Goal: Task Accomplishment & Management: Complete application form

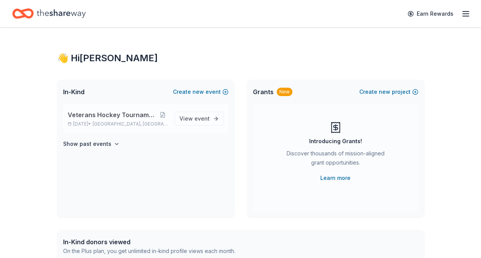
click at [141, 113] on span "Veterans Hockey Tournament 10th annual" at bounding box center [113, 114] width 90 height 9
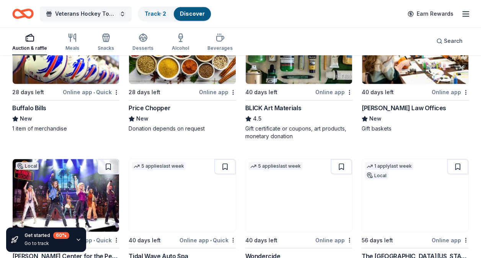
scroll to position [574, 0]
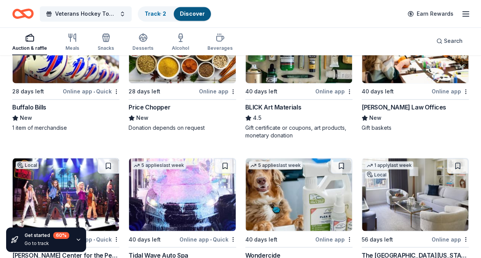
click at [416, 81] on img at bounding box center [415, 46] width 106 height 73
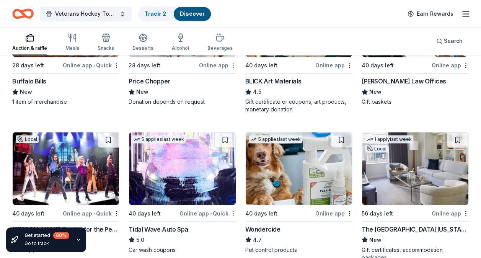
scroll to position [612, 0]
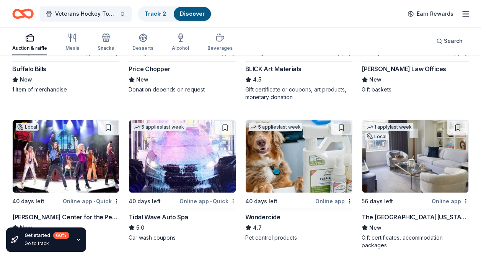
click at [187, 180] on img at bounding box center [182, 156] width 106 height 73
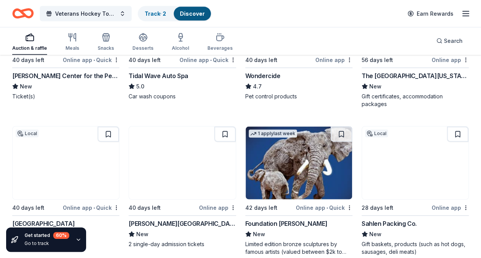
scroll to position [765, 0]
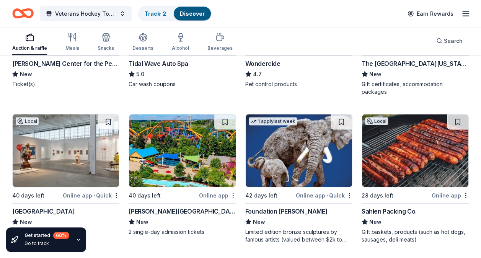
click at [62, 164] on img at bounding box center [66, 150] width 106 height 73
click at [180, 147] on img at bounding box center [182, 150] width 106 height 73
click at [290, 191] on div "42 days left" at bounding box center [269, 195] width 49 height 10
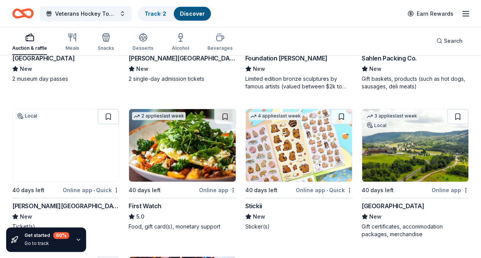
scroll to position [956, 0]
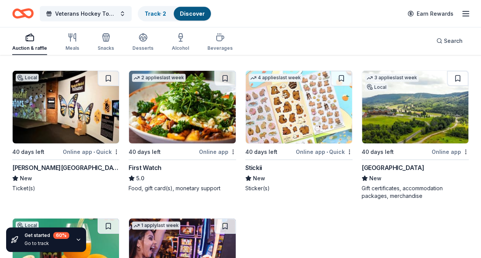
click at [87, 110] on img at bounding box center [66, 107] width 106 height 73
click at [190, 117] on img at bounding box center [182, 107] width 106 height 73
click at [412, 108] on img at bounding box center [415, 107] width 106 height 73
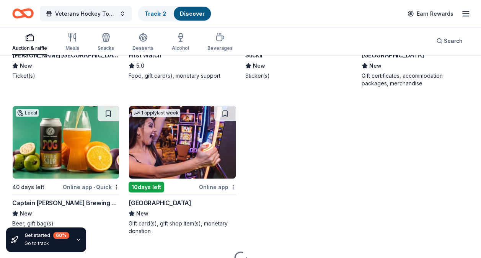
scroll to position [1105, 0]
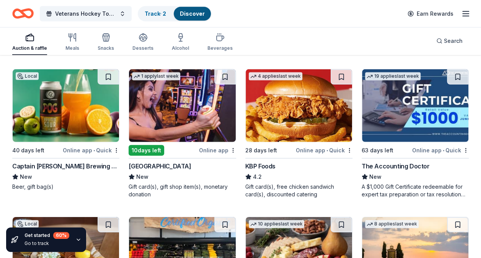
click at [57, 128] on img at bounding box center [66, 105] width 106 height 73
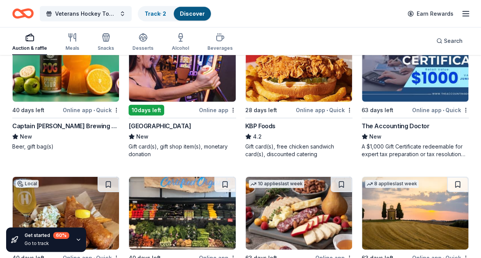
scroll to position [1143, 0]
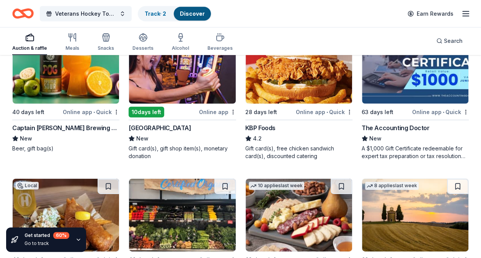
click at [51, 88] on img at bounding box center [66, 67] width 106 height 73
click at [190, 76] on img at bounding box center [182, 67] width 106 height 73
click at [293, 101] on img at bounding box center [299, 67] width 106 height 73
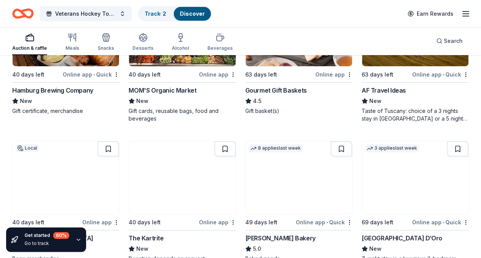
scroll to position [1335, 0]
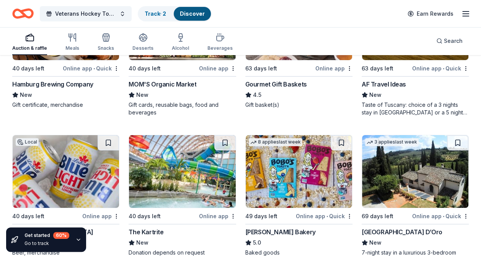
click at [73, 181] on img at bounding box center [66, 171] width 106 height 73
click at [277, 156] on img at bounding box center [299, 171] width 106 height 73
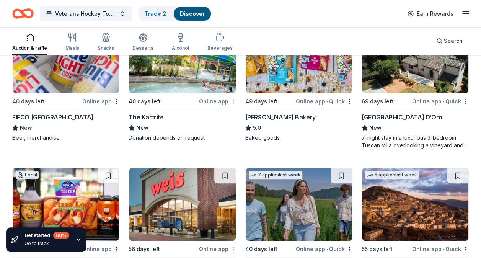
scroll to position [1526, 0]
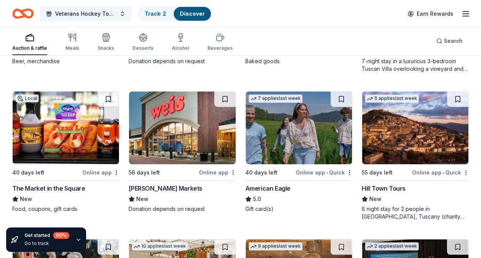
click at [72, 131] on img at bounding box center [66, 127] width 106 height 73
click at [172, 128] on img at bounding box center [182, 127] width 106 height 73
click at [265, 115] on img at bounding box center [299, 127] width 106 height 73
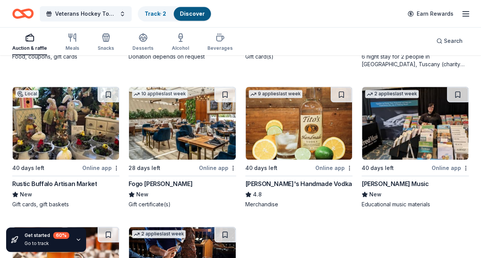
scroll to position [1679, 0]
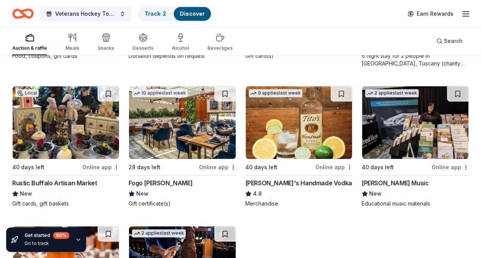
click at [59, 128] on img at bounding box center [66, 122] width 106 height 73
click at [174, 137] on img at bounding box center [182, 122] width 106 height 73
click at [290, 119] on img at bounding box center [299, 122] width 106 height 73
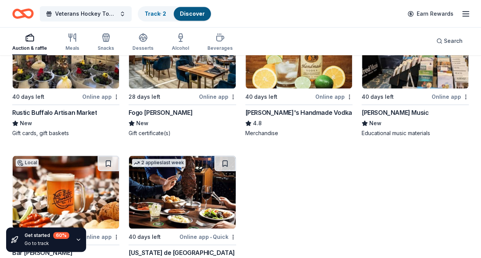
scroll to position [1794, 0]
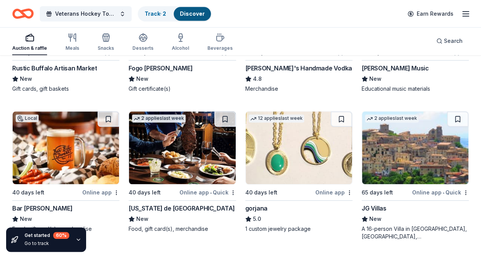
click at [42, 140] on img at bounding box center [66, 147] width 106 height 73
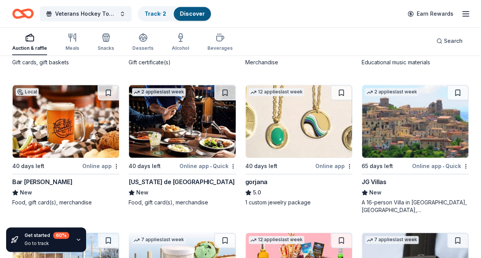
scroll to position [1832, 0]
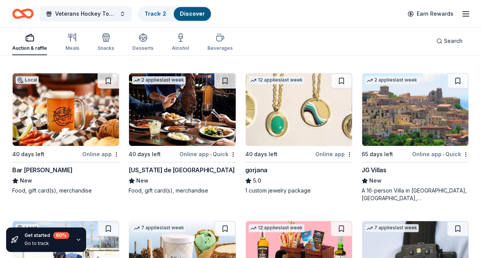
click at [172, 141] on img at bounding box center [182, 109] width 106 height 73
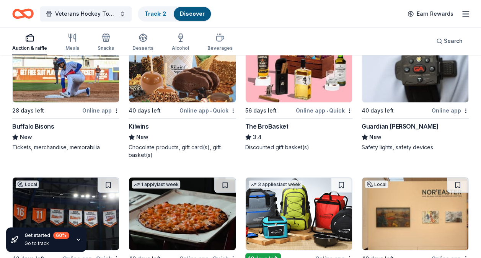
scroll to position [1985, 0]
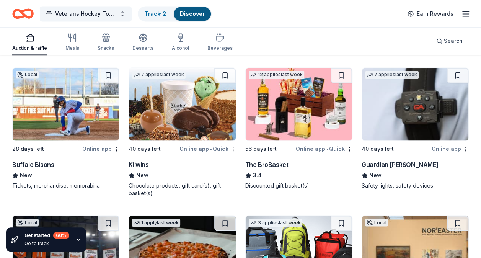
click at [278, 102] on img at bounding box center [299, 104] width 106 height 73
click at [379, 111] on img at bounding box center [415, 104] width 106 height 73
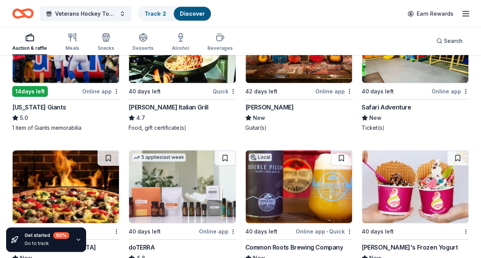
scroll to position [2466, 0]
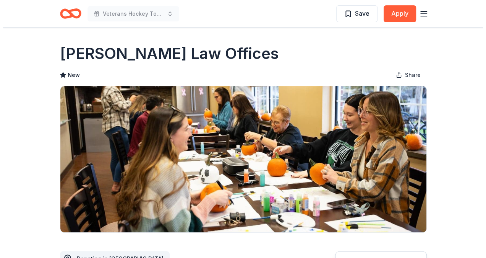
scroll to position [153, 0]
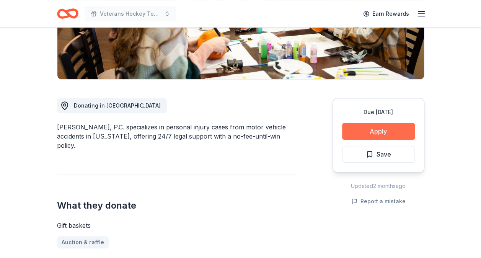
click at [363, 127] on button "Apply" at bounding box center [378, 131] width 73 height 17
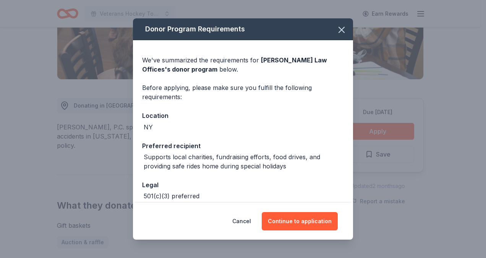
scroll to position [38, 0]
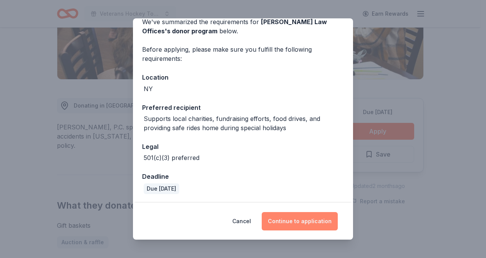
click at [299, 224] on button "Continue to application" at bounding box center [300, 221] width 76 height 18
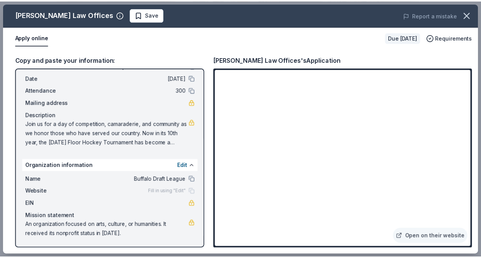
scroll to position [0, 0]
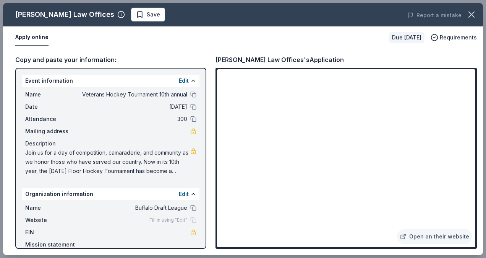
click at [45, 39] on button "Apply online" at bounding box center [31, 37] width 33 height 16
click at [415, 238] on link "Open on their website" at bounding box center [434, 236] width 75 height 15
click at [479, 17] on button "button" at bounding box center [472, 14] width 17 height 17
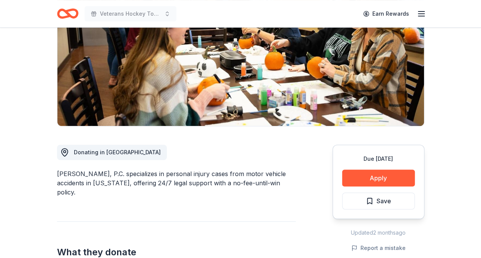
scroll to position [38, 0]
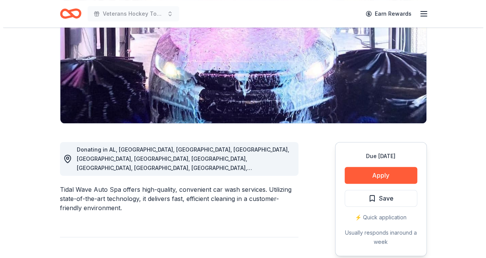
scroll to position [115, 0]
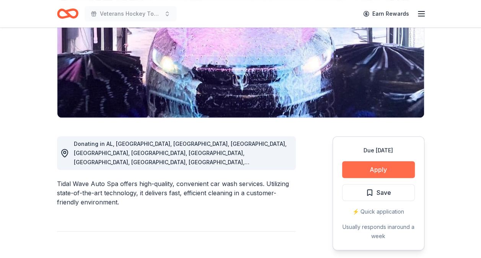
click at [391, 169] on button "Apply" at bounding box center [378, 169] width 73 height 17
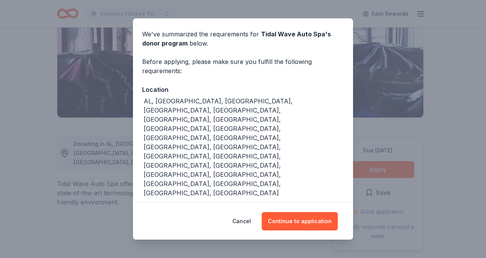
scroll to position [47, 0]
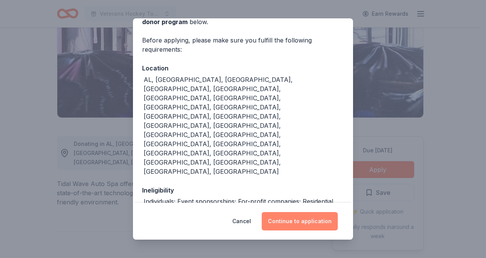
click at [316, 223] on button "Continue to application" at bounding box center [300, 221] width 76 height 18
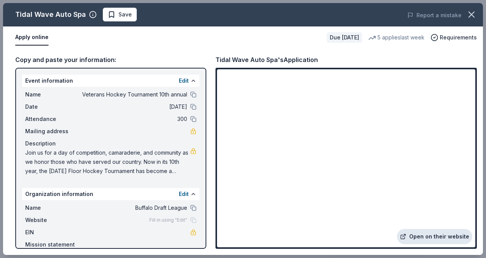
click at [416, 236] on link "Open on their website" at bounding box center [434, 236] width 75 height 15
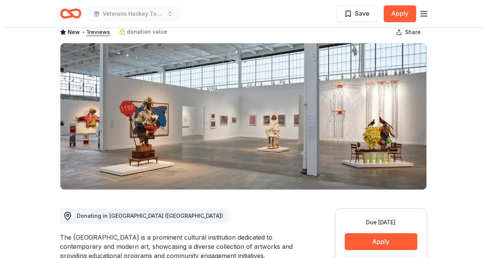
scroll to position [115, 0]
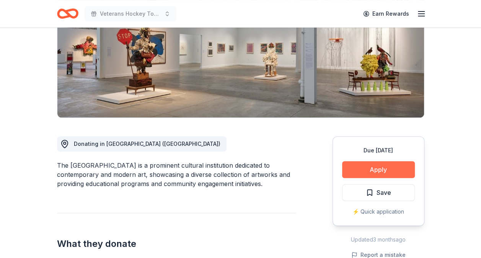
click at [363, 168] on button "Apply" at bounding box center [378, 169] width 73 height 17
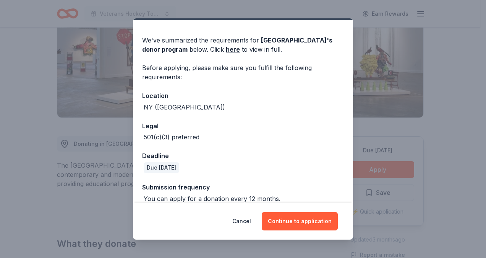
scroll to position [29, 0]
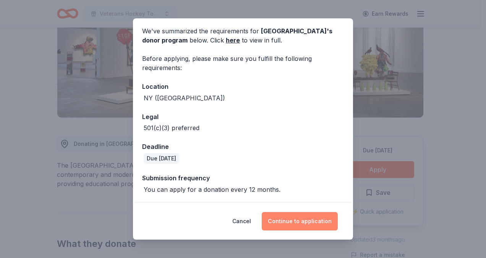
click at [299, 222] on button "Continue to application" at bounding box center [300, 221] width 76 height 18
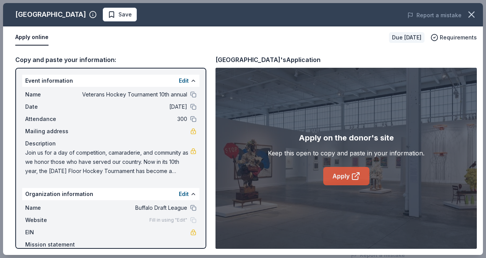
click at [345, 177] on link "Apply" at bounding box center [347, 176] width 46 height 18
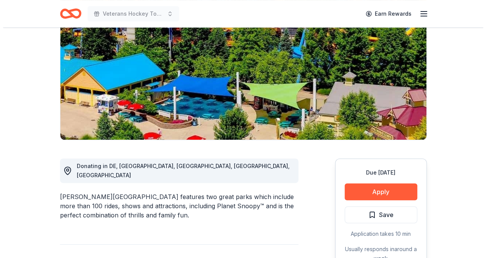
scroll to position [153, 0]
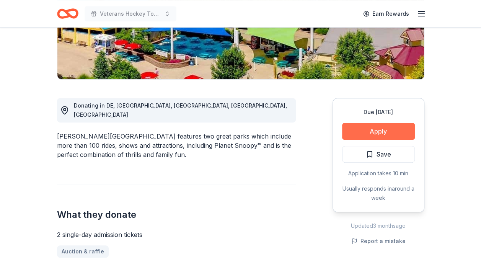
click at [358, 131] on button "Apply" at bounding box center [378, 131] width 73 height 17
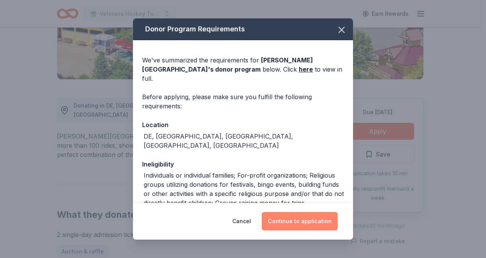
click at [292, 222] on button "Continue to application" at bounding box center [300, 221] width 76 height 18
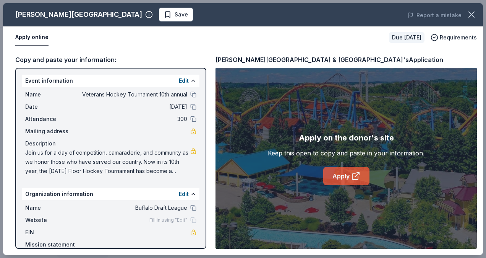
click at [330, 174] on link "Apply" at bounding box center [347, 176] width 46 height 18
click at [336, 174] on link "Apply" at bounding box center [347, 176] width 46 height 18
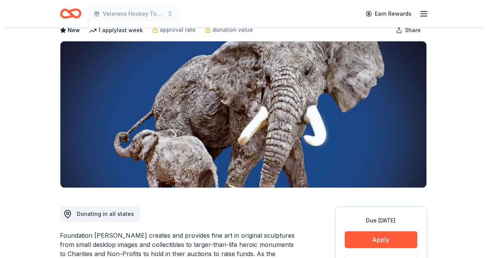
scroll to position [153, 0]
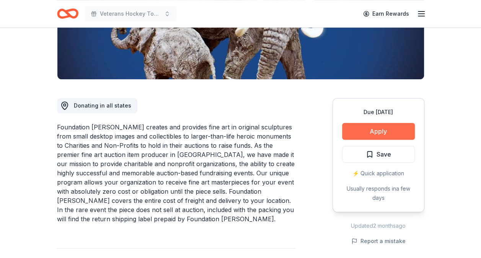
click at [366, 131] on button "Apply" at bounding box center [378, 131] width 73 height 17
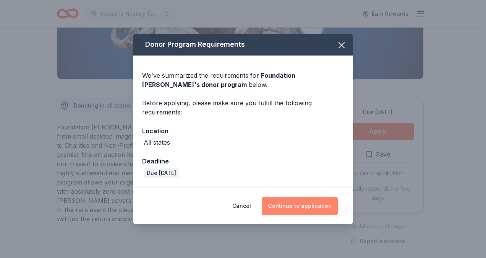
click at [322, 203] on button "Continue to application" at bounding box center [300, 206] width 76 height 18
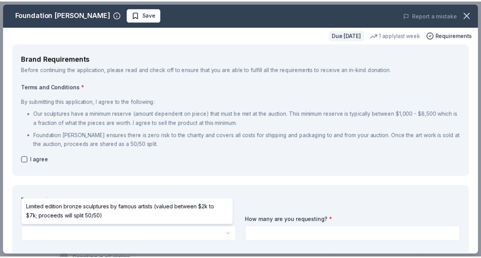
scroll to position [0, 0]
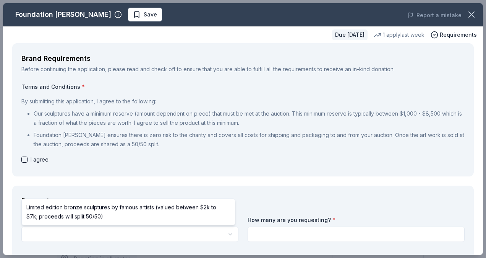
click at [160, 232] on html "Veterans Hockey Tournament 10th annual Save Apply Due in 42 days Share Foundati…" at bounding box center [243, 129] width 486 height 258
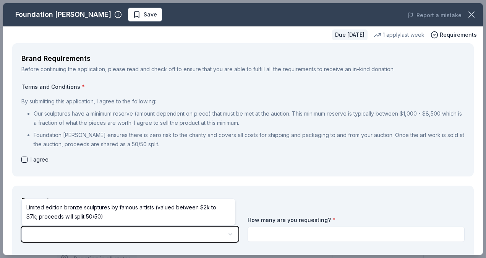
drag, startPoint x: 462, startPoint y: 18, endPoint x: 281, endPoint y: 44, distance: 182.4
click at [462, 18] on html "Veterans Hockey Tournament 10th annual Save Apply Due in 42 days Share Foundati…" at bounding box center [243, 129] width 486 height 258
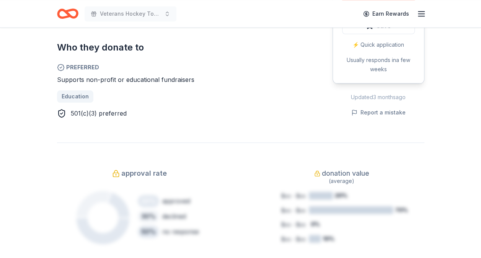
scroll to position [306, 0]
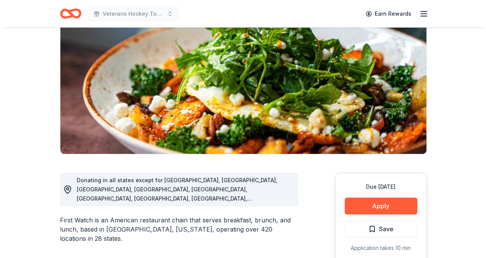
scroll to position [191, 0]
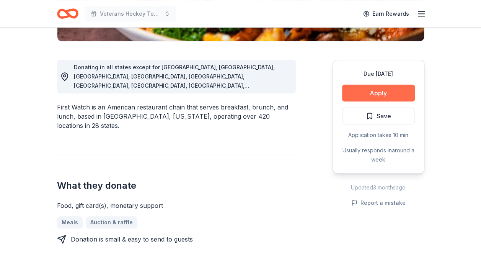
click at [352, 89] on button "Apply" at bounding box center [378, 93] width 73 height 17
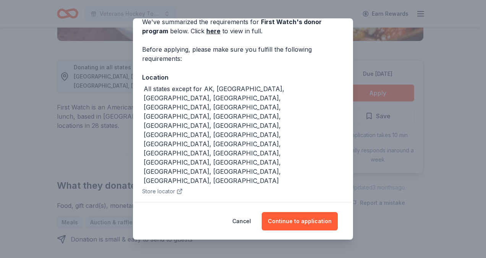
scroll to position [58, 0]
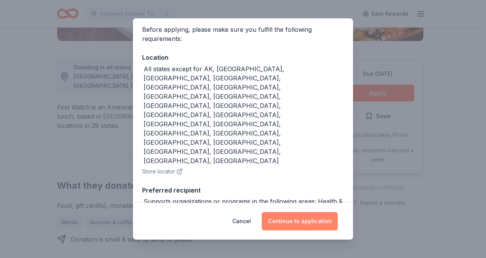
click at [292, 219] on button "Continue to application" at bounding box center [300, 221] width 76 height 18
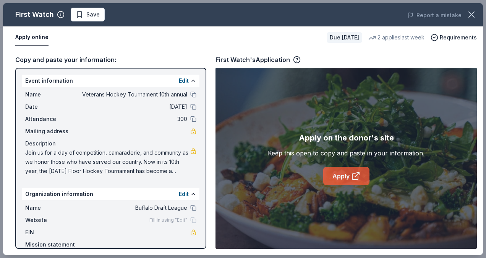
click at [343, 176] on link "Apply" at bounding box center [347, 176] width 46 height 18
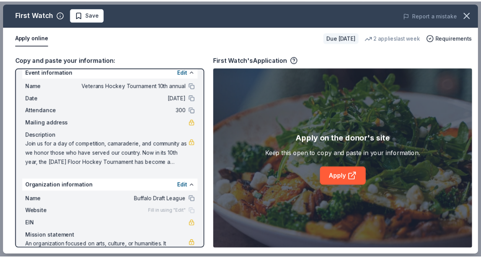
scroll to position [0, 0]
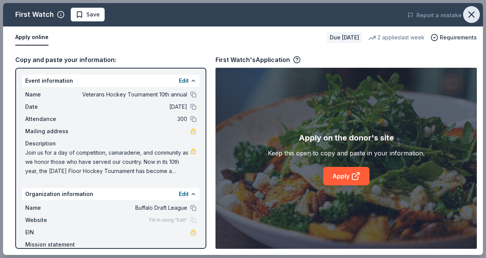
click at [470, 18] on icon "button" at bounding box center [472, 14] width 11 height 11
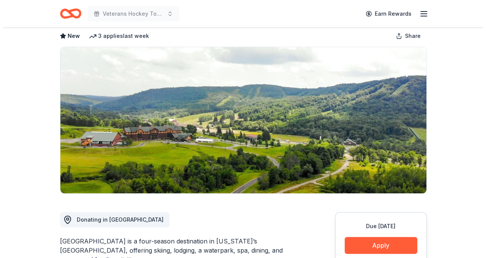
scroll to position [115, 0]
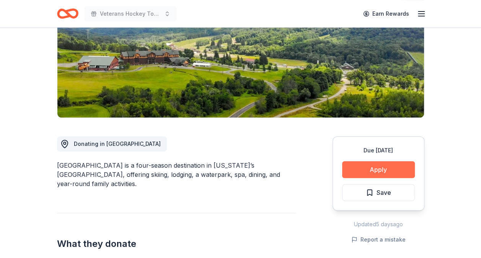
click at [398, 165] on button "Apply" at bounding box center [378, 169] width 73 height 17
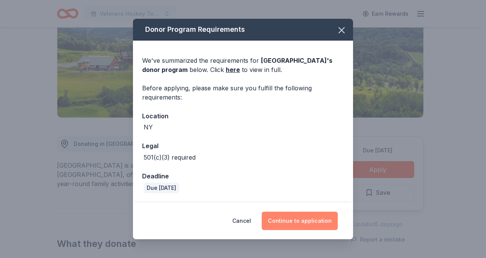
click at [291, 218] on button "Continue to application" at bounding box center [300, 220] width 76 height 18
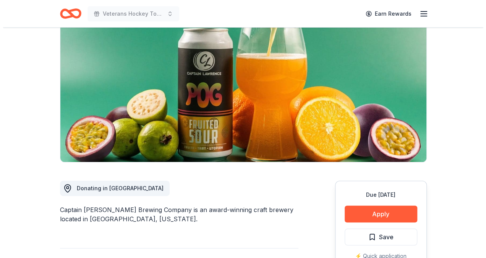
scroll to position [115, 0]
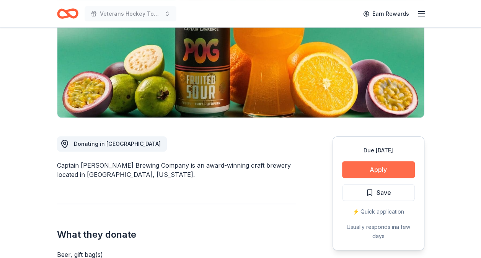
click at [359, 169] on button "Apply" at bounding box center [378, 169] width 73 height 17
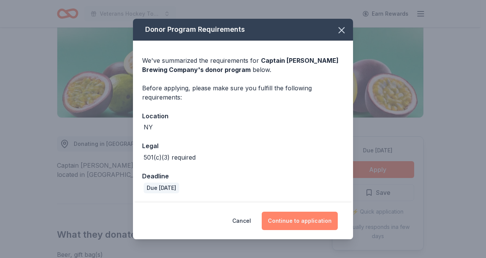
click at [283, 223] on button "Continue to application" at bounding box center [300, 220] width 76 height 18
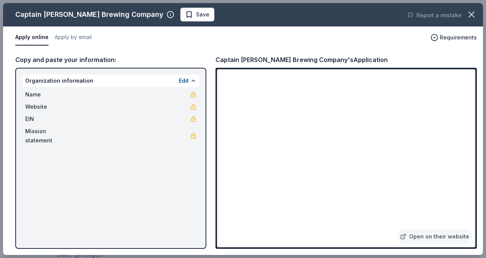
click at [333, 168] on div "Captain Lawrence Brewing Company Save Report a mistake Apply online Apply by em…" at bounding box center [243, 129] width 480 height 252
click at [325, 174] on div "Captain Lawrence Brewing Company Save Report a mistake Apply online Apply by em…" at bounding box center [243, 129] width 480 height 252
click at [304, 174] on div "Captain Lawrence Brewing Company Save Report a mistake Apply online Apply by em…" at bounding box center [243, 129] width 480 height 252
click at [301, 172] on div "Captain Lawrence Brewing Company Save Report a mistake Apply online Apply by em…" at bounding box center [243, 129] width 480 height 252
click at [420, 235] on div "Captain Lawrence Brewing Company Save Report a mistake Apply online Apply by em…" at bounding box center [243, 129] width 480 height 252
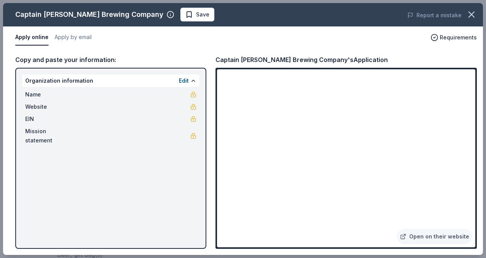
click at [319, 169] on div "Captain Lawrence Brewing Company Save Report a mistake Apply online Apply by em…" at bounding box center [243, 129] width 480 height 252
click at [426, 234] on div "Captain Lawrence Brewing Company Save Report a mistake Apply online Apply by em…" at bounding box center [243, 129] width 480 height 252
click at [310, 172] on div "Captain Lawrence Brewing Company Save Report a mistake Apply online Apply by em…" at bounding box center [243, 129] width 480 height 252
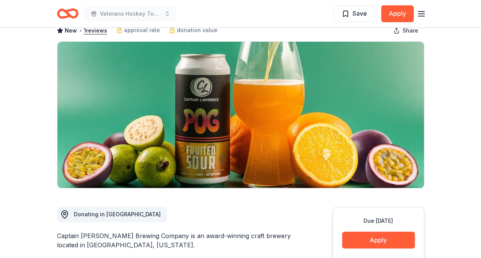
scroll to position [115, 0]
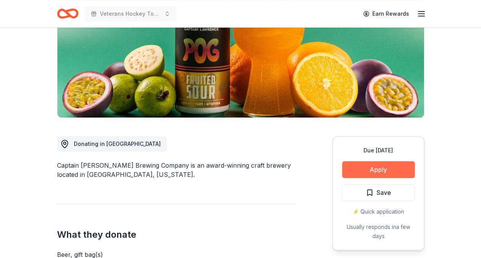
click at [363, 168] on button "Apply" at bounding box center [378, 169] width 73 height 17
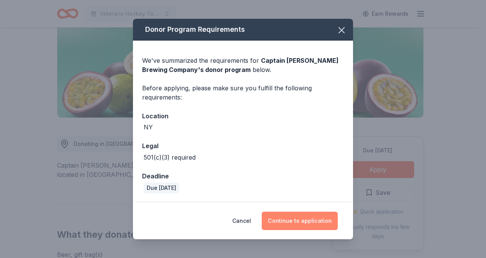
click at [309, 219] on button "Continue to application" at bounding box center [300, 220] width 76 height 18
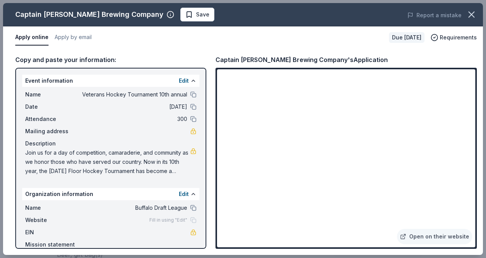
click at [329, 59] on div "Captain Lawrence Brewing Company's Application" at bounding box center [302, 60] width 172 height 10
drag, startPoint x: 325, startPoint y: 58, endPoint x: 291, endPoint y: 57, distance: 34.8
click at [291, 57] on div "Captain Lawrence Brewing Company's Application" at bounding box center [302, 60] width 172 height 10
drag, startPoint x: 328, startPoint y: 59, endPoint x: 285, endPoint y: 59, distance: 42.8
click at [285, 59] on div "Captain Lawrence Brewing Company's Application" at bounding box center [302, 60] width 172 height 10
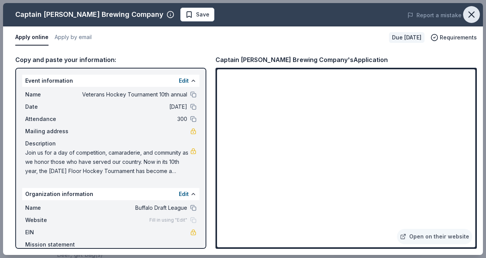
click at [478, 11] on button "button" at bounding box center [472, 14] width 17 height 17
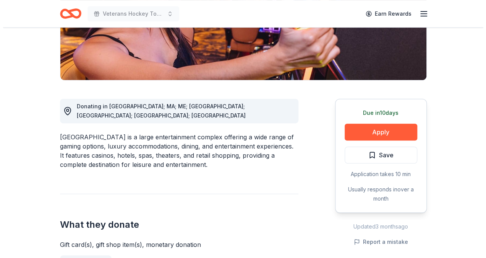
scroll to position [153, 0]
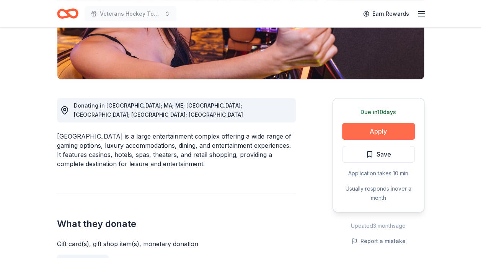
click at [396, 130] on button "Apply" at bounding box center [378, 131] width 73 height 17
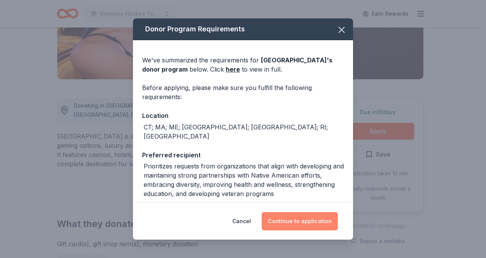
click at [322, 216] on button "Continue to application" at bounding box center [300, 221] width 76 height 18
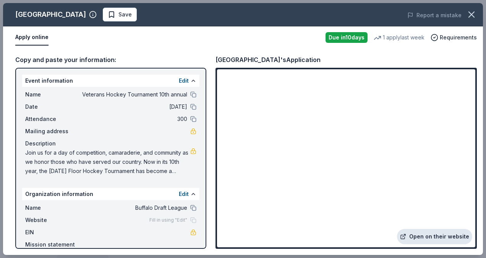
click at [433, 234] on link "Open on their website" at bounding box center [434, 236] width 75 height 15
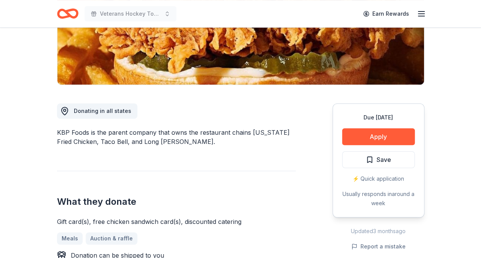
scroll to position [153, 0]
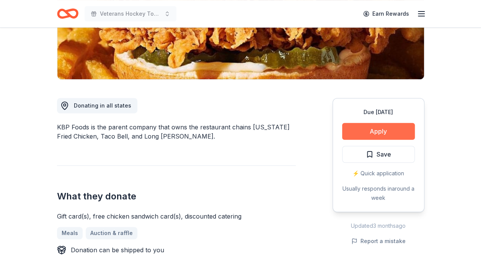
click at [376, 127] on button "Apply" at bounding box center [378, 131] width 73 height 17
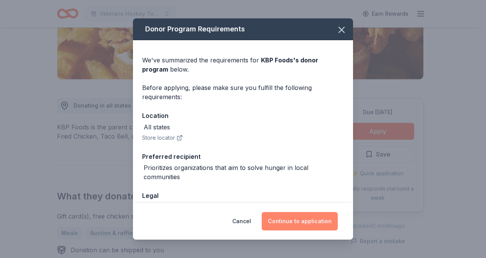
click at [290, 222] on button "Continue to application" at bounding box center [300, 221] width 76 height 18
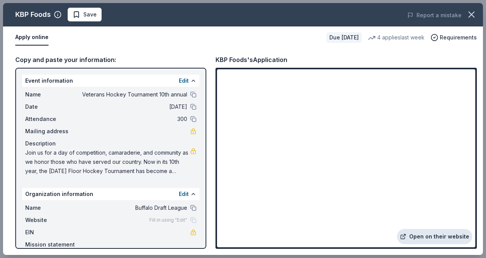
click at [419, 238] on link "Open on their website" at bounding box center [434, 236] width 75 height 15
drag, startPoint x: 293, startPoint y: 59, endPoint x: 198, endPoint y: 55, distance: 94.9
click at [198, 55] on div "Copy and paste your information: Event information Edit Name Veterans Hockey To…" at bounding box center [243, 152] width 480 height 206
click at [479, 17] on button "button" at bounding box center [472, 14] width 17 height 17
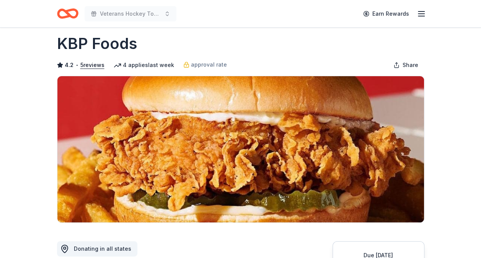
scroll to position [0, 0]
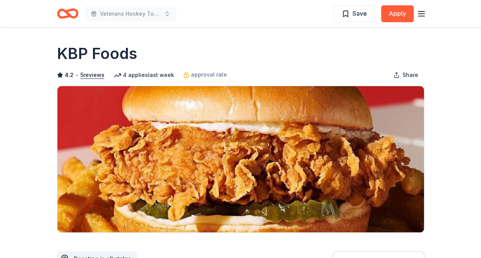
drag, startPoint x: 135, startPoint y: 51, endPoint x: 46, endPoint y: 52, distance: 88.3
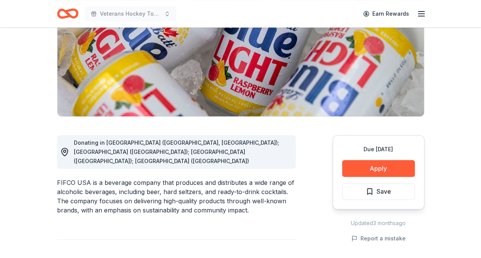
scroll to position [153, 0]
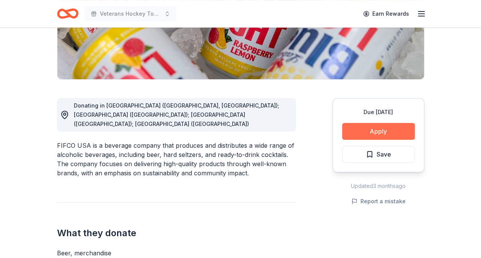
click at [394, 132] on button "Apply" at bounding box center [378, 131] width 73 height 17
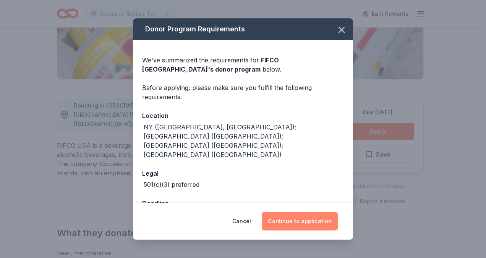
click at [314, 224] on button "Continue to application" at bounding box center [300, 221] width 76 height 18
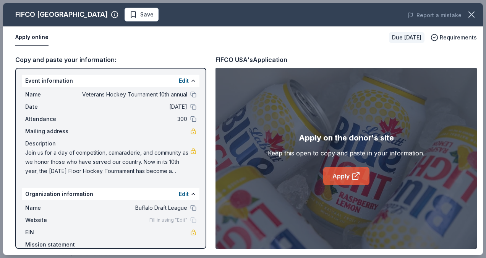
click at [338, 177] on link "Apply" at bounding box center [347, 176] width 46 height 18
click at [468, 18] on icon "button" at bounding box center [472, 14] width 11 height 11
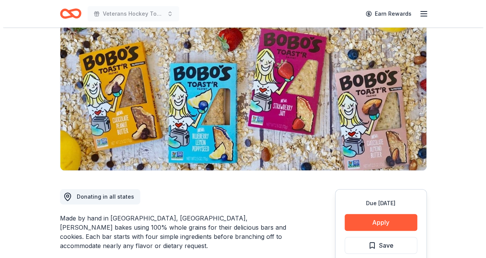
scroll to position [115, 0]
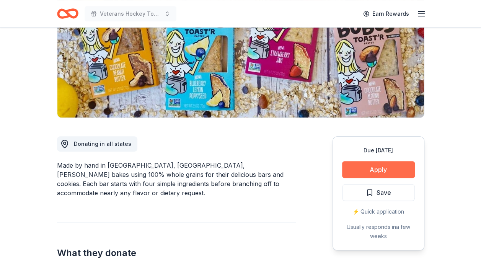
click at [400, 170] on button "Apply" at bounding box center [378, 169] width 73 height 17
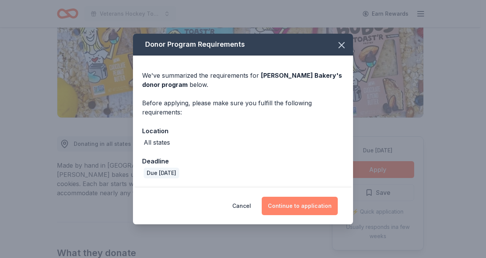
click at [325, 203] on button "Continue to application" at bounding box center [300, 206] width 76 height 18
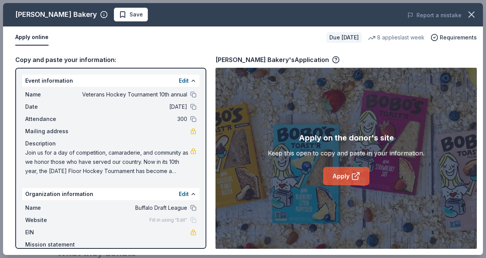
click at [356, 174] on icon at bounding box center [355, 175] width 9 height 9
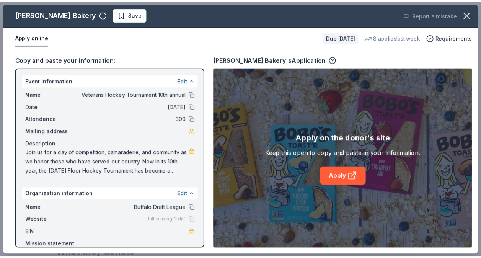
scroll to position [29, 0]
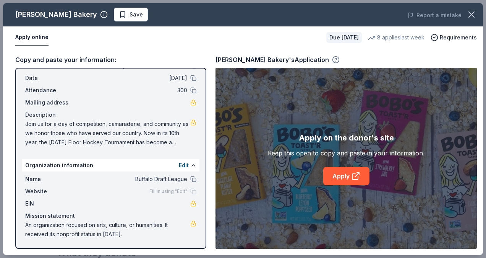
click at [332, 60] on icon "button" at bounding box center [336, 60] width 8 height 8
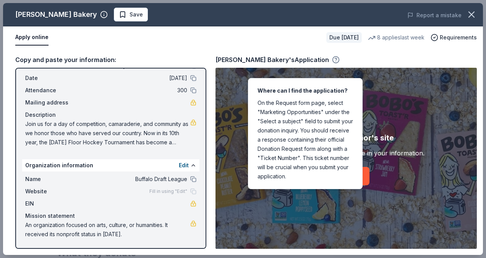
click at [332, 60] on icon "button" at bounding box center [336, 60] width 8 height 8
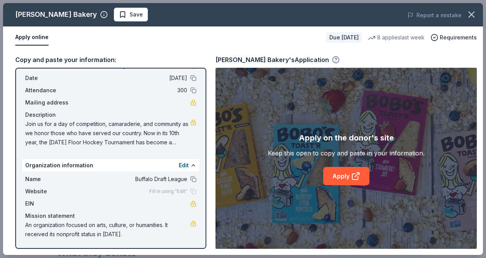
click at [332, 59] on icon "button" at bounding box center [336, 60] width 8 height 8
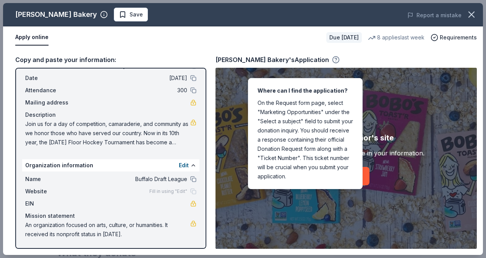
click at [332, 58] on icon "button" at bounding box center [336, 60] width 8 height 8
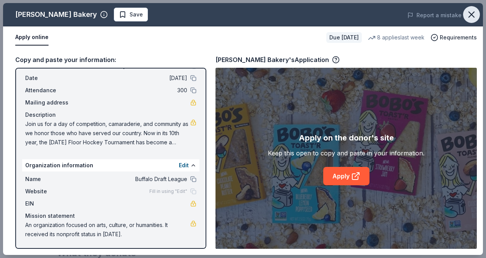
click at [474, 17] on icon "button" at bounding box center [471, 14] width 5 height 5
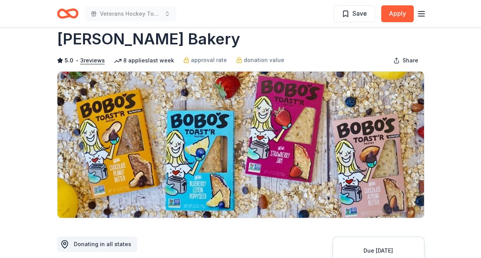
scroll to position [0, 0]
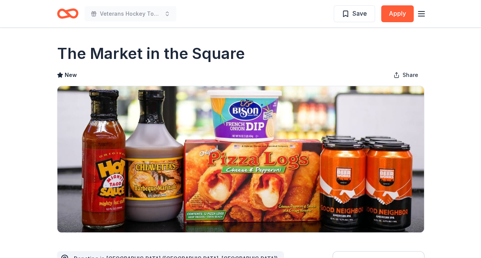
scroll to position [115, 0]
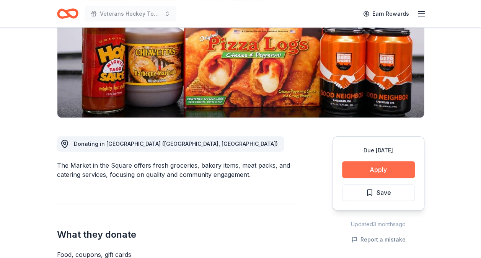
click at [366, 168] on button "Apply" at bounding box center [378, 169] width 73 height 17
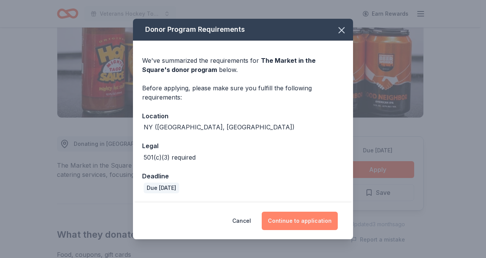
click at [288, 217] on button "Continue to application" at bounding box center [300, 220] width 76 height 18
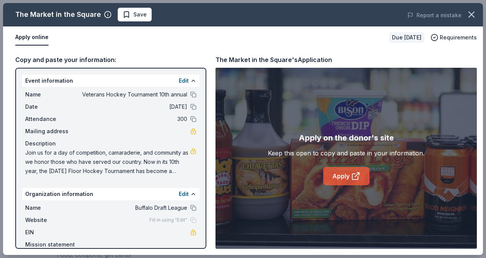
click at [343, 178] on link "Apply" at bounding box center [347, 176] width 46 height 18
click at [470, 15] on icon "button" at bounding box center [472, 14] width 11 height 11
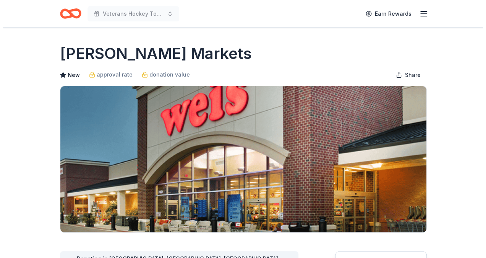
scroll to position [153, 0]
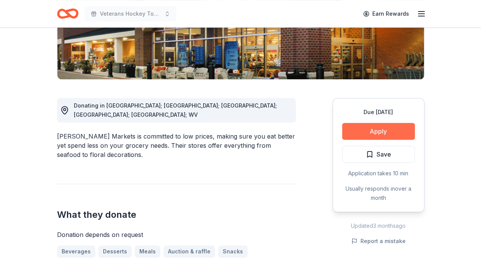
click at [359, 130] on button "Apply" at bounding box center [378, 131] width 73 height 17
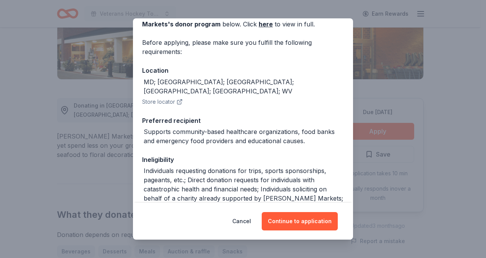
scroll to position [143, 0]
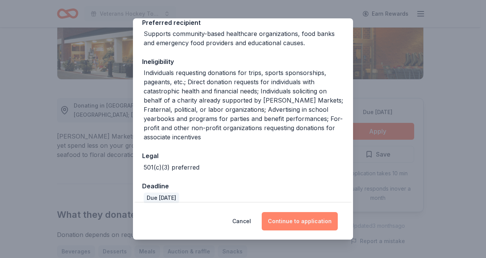
click at [283, 219] on button "Continue to application" at bounding box center [300, 221] width 76 height 18
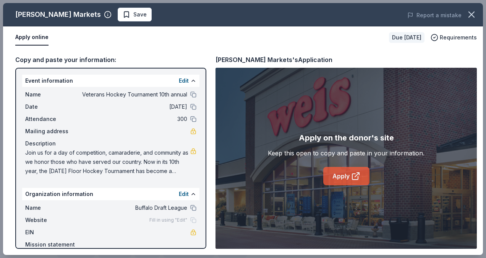
click at [368, 173] on link "Apply" at bounding box center [347, 176] width 46 height 18
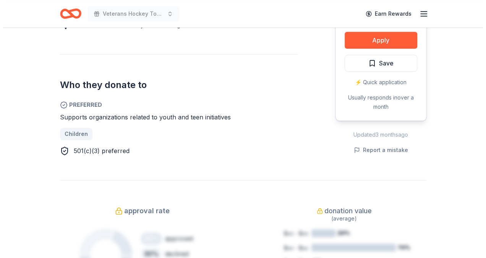
scroll to position [268, 0]
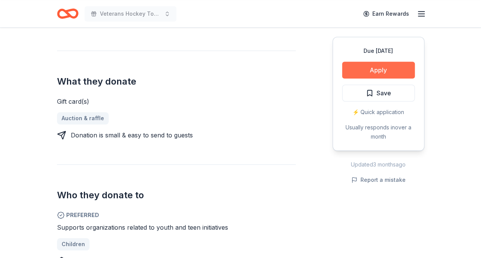
click at [393, 71] on button "Apply" at bounding box center [378, 70] width 73 height 17
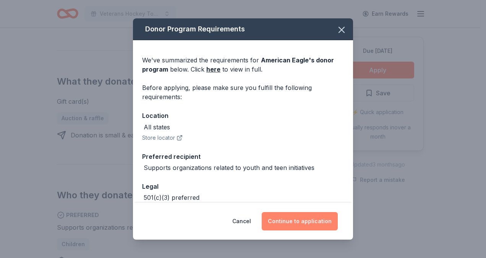
click at [305, 216] on button "Continue to application" at bounding box center [300, 221] width 76 height 18
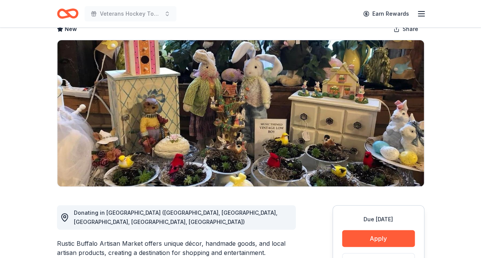
scroll to position [115, 0]
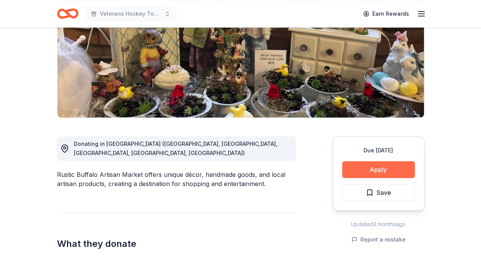
click at [356, 172] on button "Apply" at bounding box center [378, 169] width 73 height 17
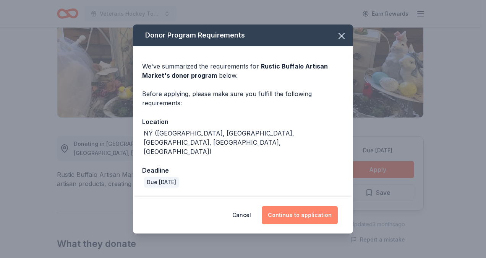
click at [278, 206] on button "Continue to application" at bounding box center [300, 215] width 76 height 18
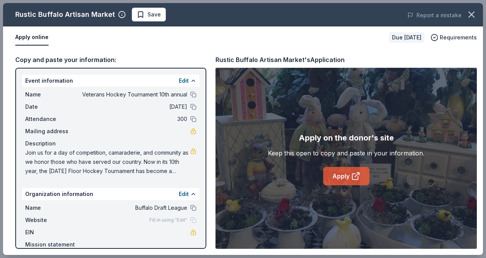
click at [353, 179] on icon at bounding box center [355, 175] width 9 height 9
click at [477, 14] on button "button" at bounding box center [472, 14] width 17 height 17
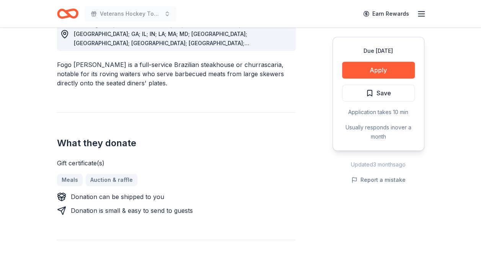
scroll to position [115, 0]
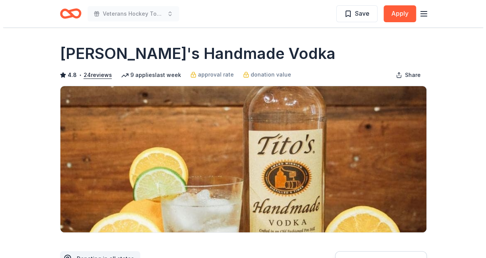
scroll to position [153, 0]
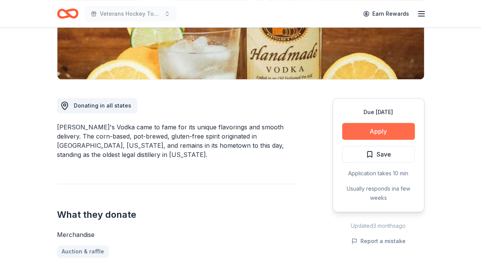
click at [362, 127] on button "Apply" at bounding box center [378, 131] width 73 height 17
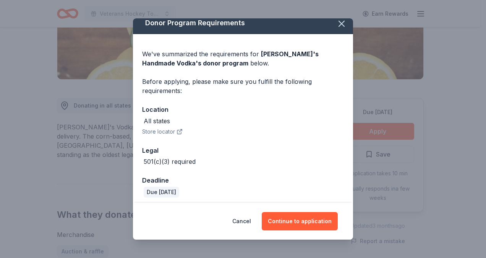
scroll to position [10, 0]
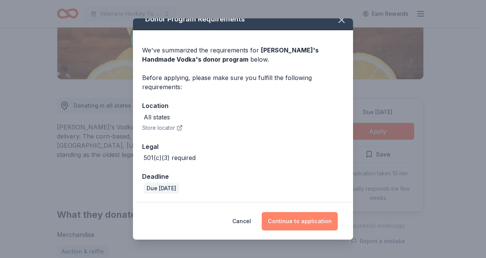
click at [287, 218] on button "Continue to application" at bounding box center [300, 221] width 76 height 18
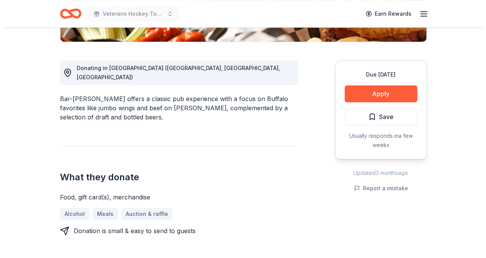
scroll to position [191, 0]
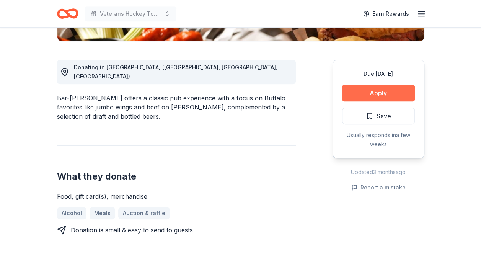
click at [370, 89] on button "Apply" at bounding box center [378, 93] width 73 height 17
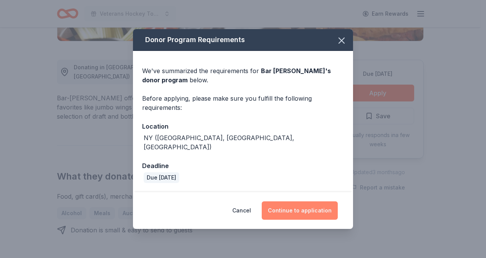
click at [328, 208] on button "Continue to application" at bounding box center [300, 210] width 76 height 18
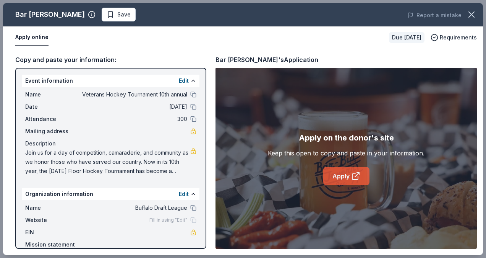
click at [340, 181] on link "Apply" at bounding box center [347, 176] width 46 height 18
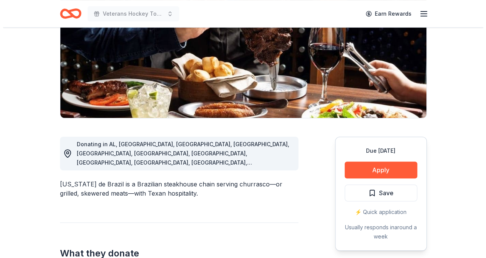
scroll to position [115, 0]
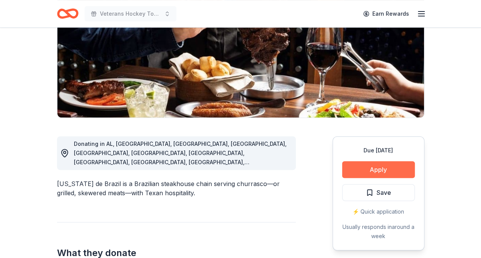
click at [362, 169] on button "Apply" at bounding box center [378, 169] width 73 height 17
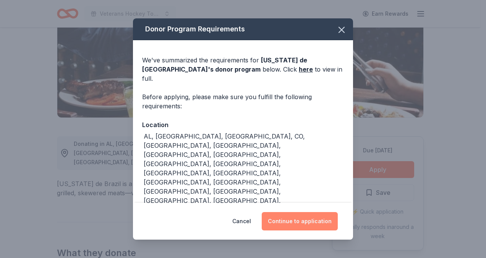
click at [321, 213] on button "Continue to application" at bounding box center [300, 221] width 76 height 18
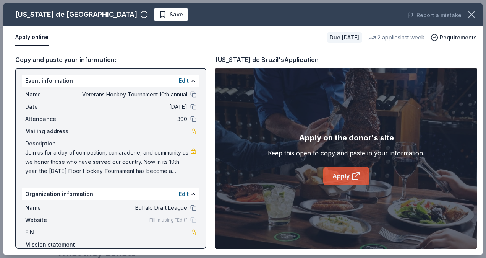
click at [359, 174] on icon at bounding box center [355, 175] width 9 height 9
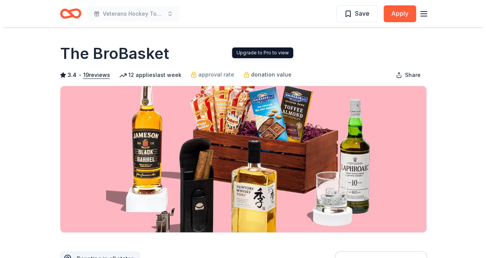
scroll to position [115, 0]
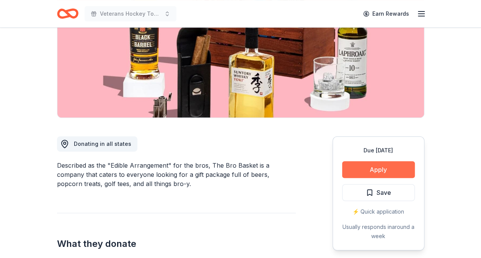
click at [391, 166] on button "Apply" at bounding box center [378, 169] width 73 height 17
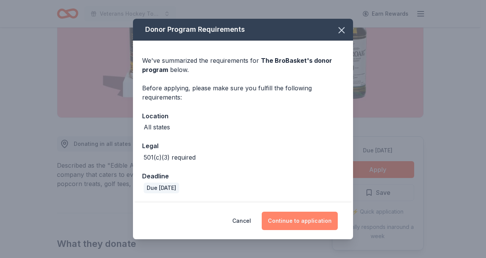
click at [291, 219] on button "Continue to application" at bounding box center [300, 220] width 76 height 18
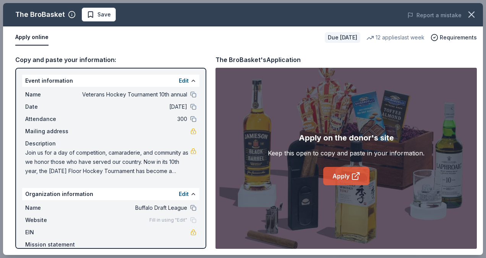
click at [342, 177] on link "Apply" at bounding box center [347, 176] width 46 height 18
click at [348, 174] on link "Apply" at bounding box center [347, 176] width 46 height 18
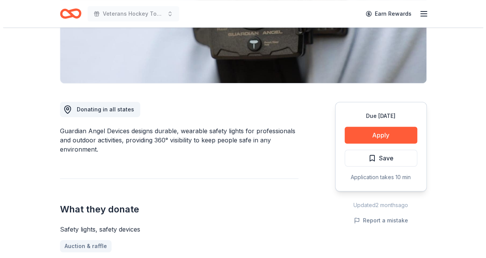
scroll to position [153, 0]
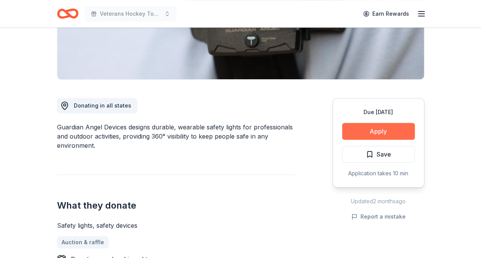
click at [377, 126] on button "Apply" at bounding box center [378, 131] width 73 height 17
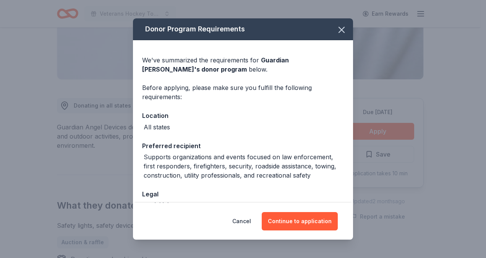
scroll to position [38, 0]
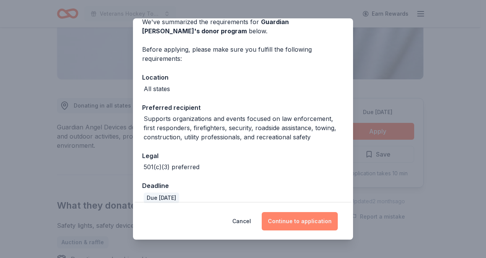
click at [285, 218] on button "Continue to application" at bounding box center [300, 221] width 76 height 18
